Goal: Transaction & Acquisition: Purchase product/service

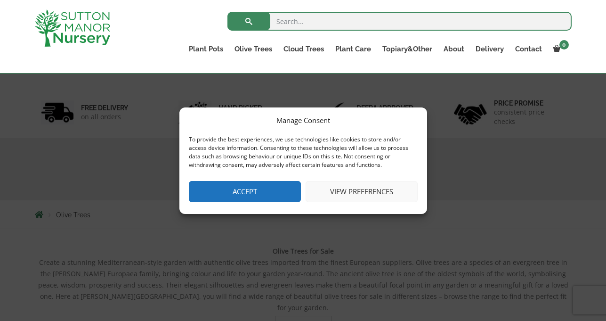
scroll to position [51, 0]
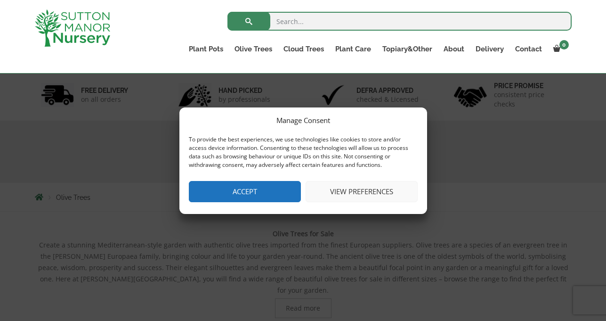
click at [272, 184] on button "Accept" at bounding box center [245, 191] width 112 height 21
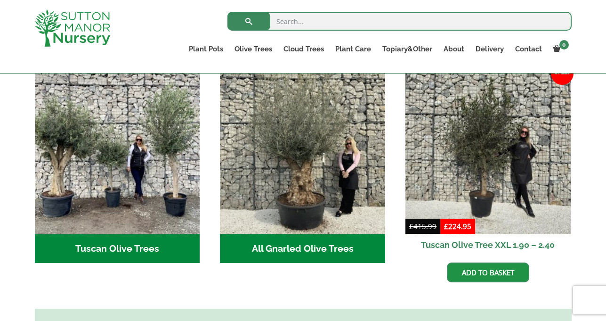
scroll to position [353, 0]
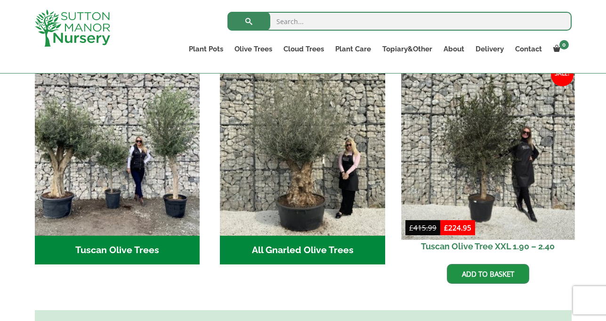
click at [467, 180] on img at bounding box center [487, 152] width 173 height 173
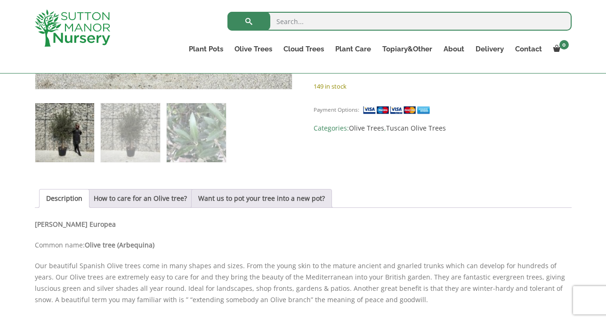
scroll to position [385, 0]
click at [255, 201] on link "Want us to pot your tree into a new pot?" at bounding box center [261, 199] width 127 height 18
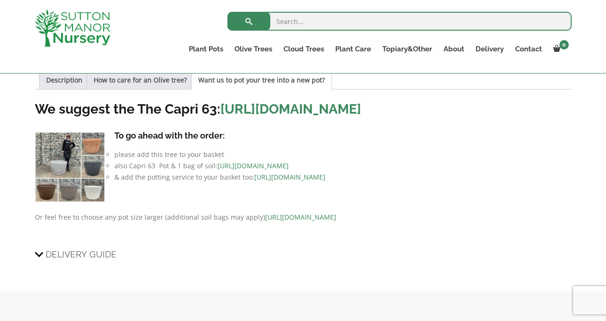
scroll to position [503, 0]
click at [90, 263] on span "Delivery Guide" at bounding box center [81, 254] width 71 height 17
click at [0, 0] on input "Delivery Guide" at bounding box center [0, 0] width 0 height 0
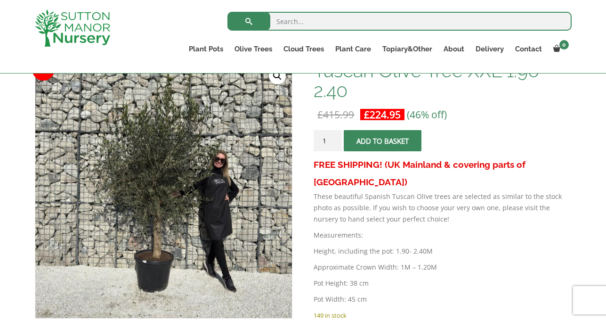
scroll to position [156, 0]
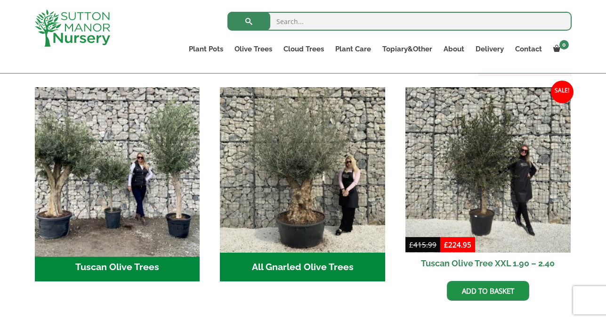
click at [184, 203] on img "Visit product category Tuscan Olive Trees" at bounding box center [117, 169] width 173 height 173
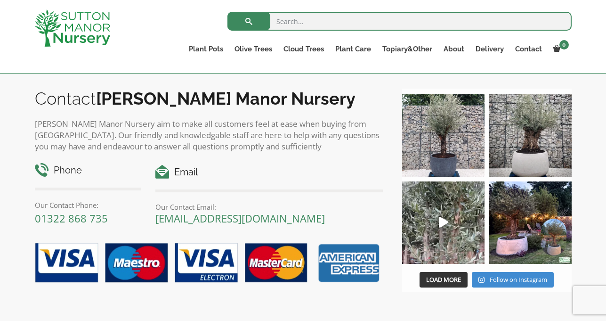
scroll to position [705, 0]
